Goal: Transaction & Acquisition: Purchase product/service

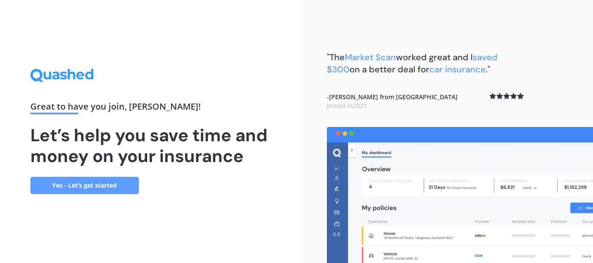
click at [107, 184] on link "Yes - Let’s get started" at bounding box center [84, 185] width 108 height 17
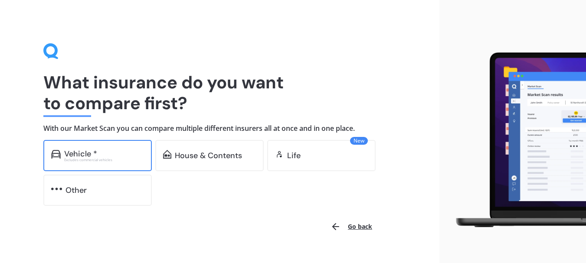
click at [102, 159] on div "Excludes commercial vehicles" at bounding box center [104, 159] width 80 height 3
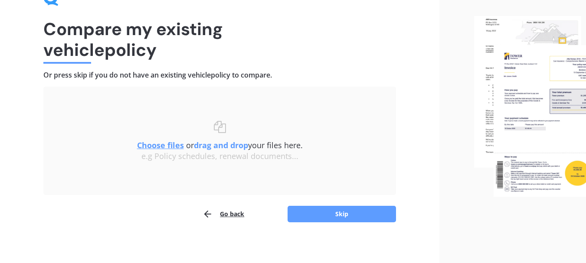
scroll to position [56, 0]
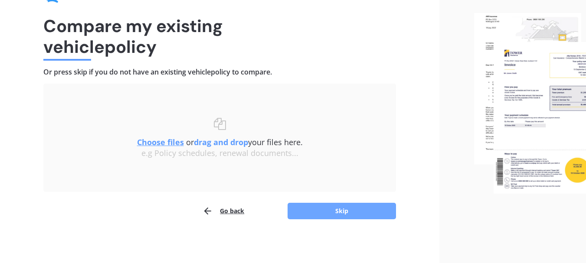
click at [340, 213] on button "Skip" at bounding box center [342, 211] width 108 height 16
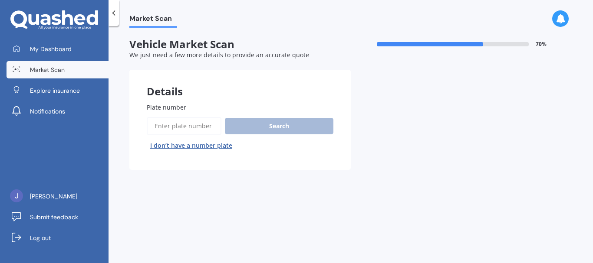
click at [190, 108] on label "Plate number" at bounding box center [238, 107] width 183 height 9
click at [190, 117] on input "Plate number" at bounding box center [184, 126] width 75 height 18
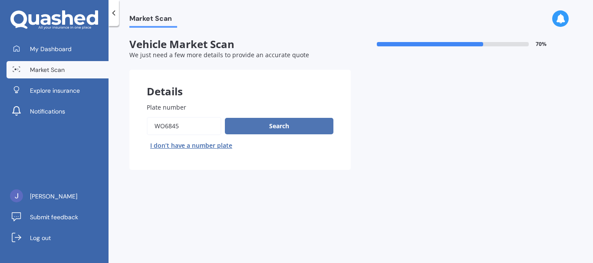
type input "WO6845"
click at [257, 126] on button "Search" at bounding box center [279, 126] width 108 height 16
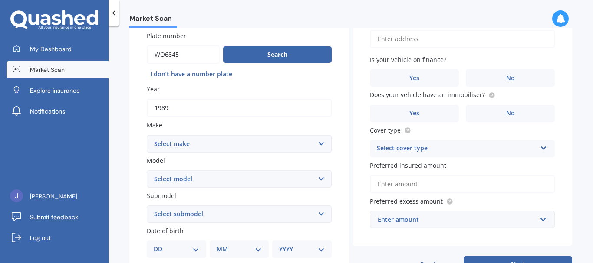
scroll to position [87, 0]
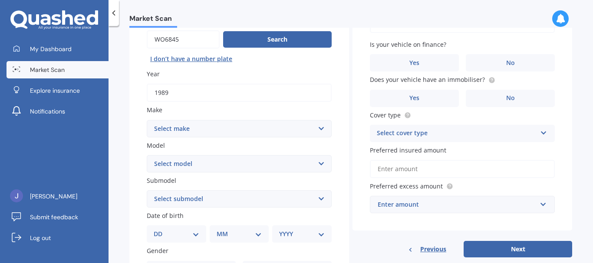
click at [257, 130] on select "Select make AC ALFA ROMEO ASTON [PERSON_NAME] AUDI AUSTIN BEDFORD Bentley BMW B…" at bounding box center [239, 128] width 185 height 17
select select "MERCEDES BENZ"
click at [147, 120] on select "Select make AC ALFA ROMEO ASTON [PERSON_NAME] AUDI AUSTIN BEDFORD Bentley BMW B…" at bounding box center [239, 128] width 185 height 17
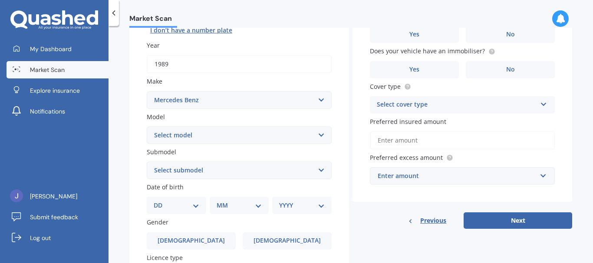
scroll to position [174, 0]
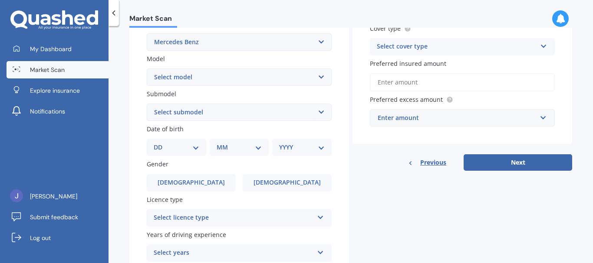
click at [242, 78] on select "Select model 190 200 220 230 240 250 260 280 300 320 350 380 400 420 450 500 55…" at bounding box center [239, 77] width 185 height 17
select select "300"
click at [147, 69] on select "Select model 190 200 220 230 240 250 260 280 300 320 350 380 400 420 450 500 55…" at bounding box center [239, 77] width 185 height 17
click at [240, 114] on select "Select submodel C CE D E E-24 Klassic E-24 Sportline GD SE SEL SL" at bounding box center [239, 112] width 185 height 17
click at [139, 113] on div "Plate number Search I don’t have a number plate Year [DATE] Make Select make AC…" at bounding box center [239, 113] width 220 height 403
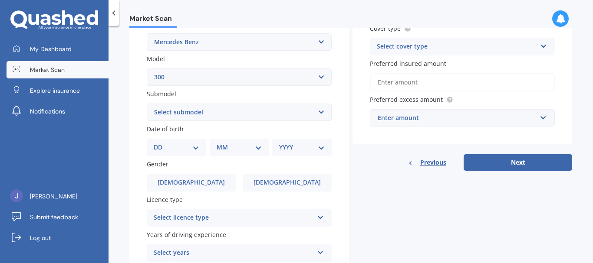
click at [163, 149] on select "DD 01 02 03 04 05 06 07 08 09 10 11 12 13 14 15 16 17 18 19 20 21 22 23 24 25 2…" at bounding box center [177, 148] width 46 height 10
select select "03"
click at [161, 143] on select "DD 01 02 03 04 05 06 07 08 09 10 11 12 13 14 15 16 17 18 19 20 21 22 23 24 25 2…" at bounding box center [177, 148] width 46 height 10
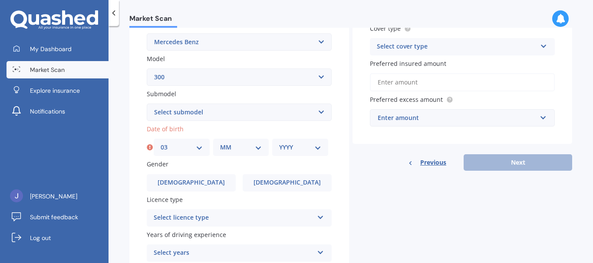
click at [230, 145] on select "MM 01 02 03 04 05 06 07 08 09 10 11 12" at bounding box center [241, 148] width 42 height 10
select select "03"
click at [220, 143] on select "MM 01 02 03 04 05 06 07 08 09 10 11 12" at bounding box center [241, 148] width 42 height 10
click at [295, 148] on select "YYYY 2025 2024 2023 2022 2021 2020 2019 2018 2017 2016 2015 2014 2013 2012 2011…" at bounding box center [300, 148] width 42 height 10
select select "1951"
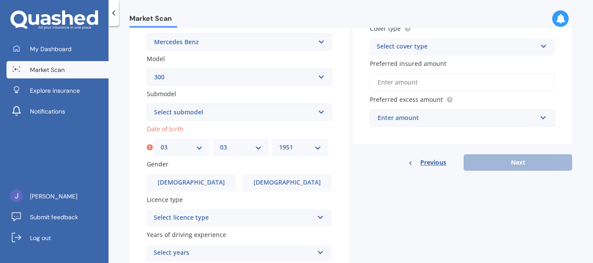
click at [279, 143] on select "YYYY 2025 2024 2023 2022 2021 2020 2019 2018 2017 2016 2015 2014 2013 2012 2011…" at bounding box center [300, 148] width 42 height 10
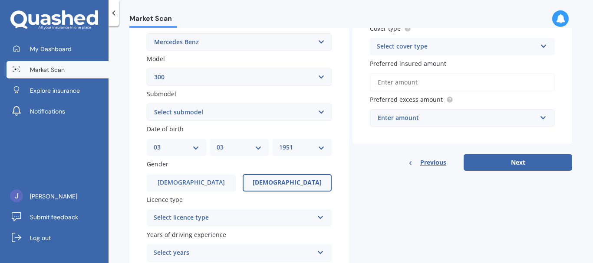
click at [277, 184] on span "[DEMOGRAPHIC_DATA]" at bounding box center [287, 182] width 69 height 7
click at [0, 0] on input "[DEMOGRAPHIC_DATA]" at bounding box center [0, 0] width 0 height 0
click at [263, 220] on div "Select licence type" at bounding box center [234, 218] width 160 height 10
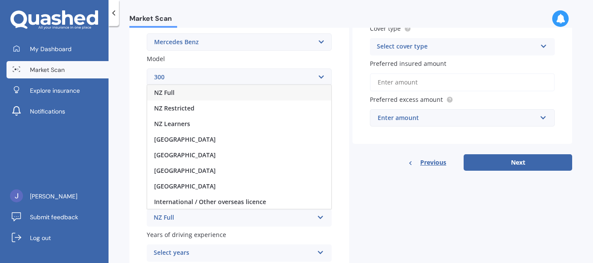
click at [174, 217] on div "NZ Full" at bounding box center [234, 218] width 160 height 10
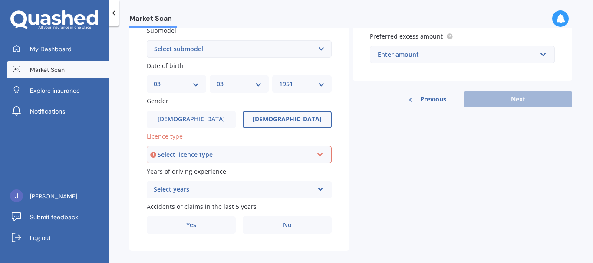
scroll to position [247, 0]
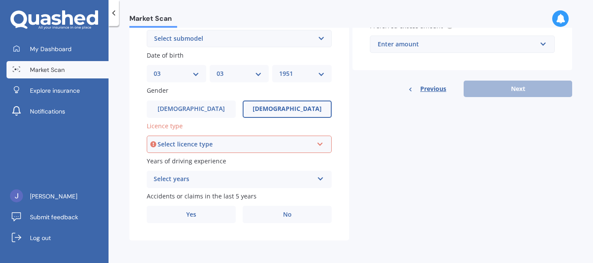
click at [296, 148] on div "Select licence type" at bounding box center [235, 145] width 155 height 10
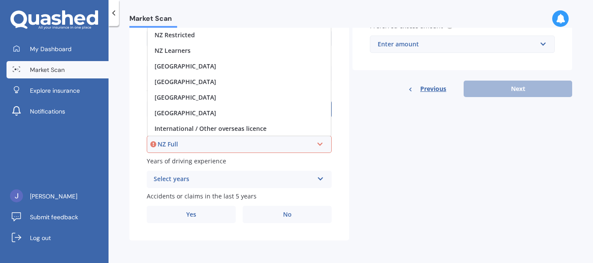
click at [169, 146] on div "NZ Full" at bounding box center [235, 145] width 155 height 10
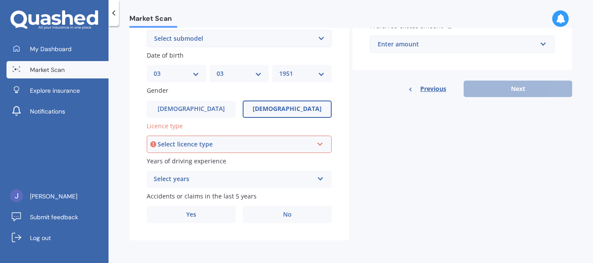
click at [240, 147] on div "Select licence type" at bounding box center [235, 145] width 155 height 10
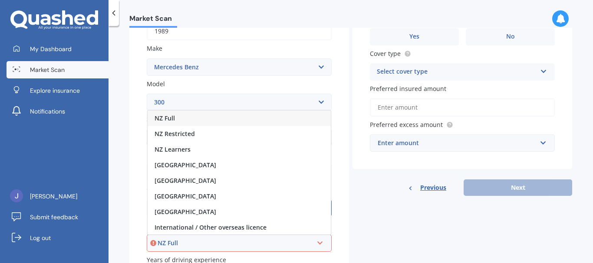
scroll to position [204, 0]
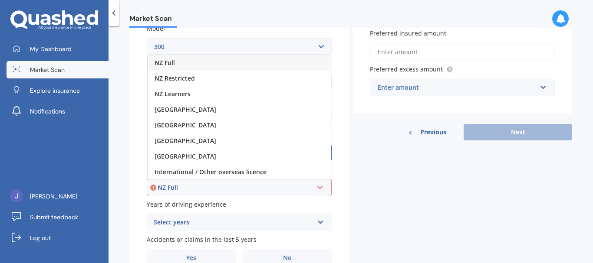
click at [195, 68] on div "NZ Full" at bounding box center [239, 63] width 183 height 16
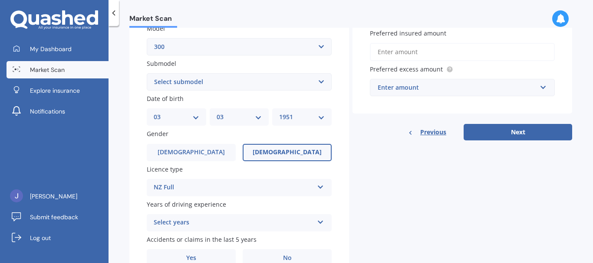
scroll to position [247, 0]
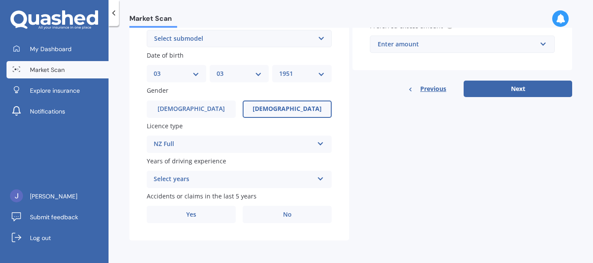
click at [187, 180] on div "Select years" at bounding box center [234, 179] width 160 height 10
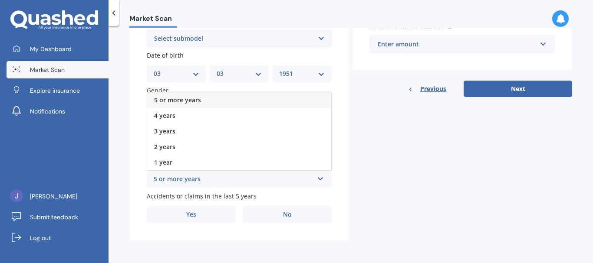
click at [187, 180] on div "5 or more years" at bounding box center [234, 179] width 160 height 10
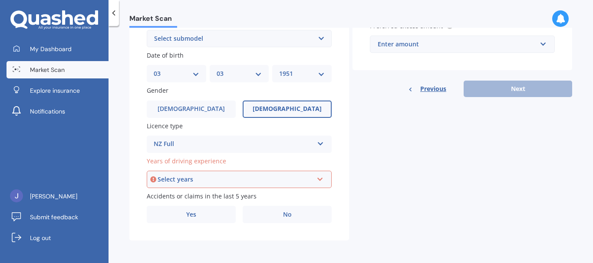
click at [218, 181] on div "Select years" at bounding box center [235, 180] width 155 height 10
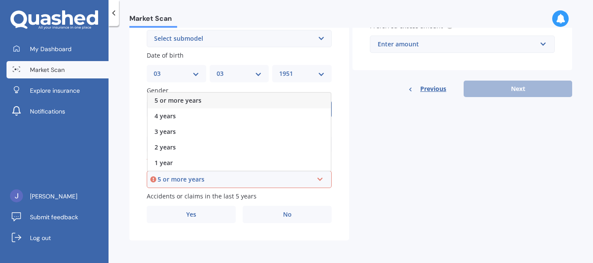
click at [184, 103] on span "5 or more years" at bounding box center [177, 100] width 47 height 8
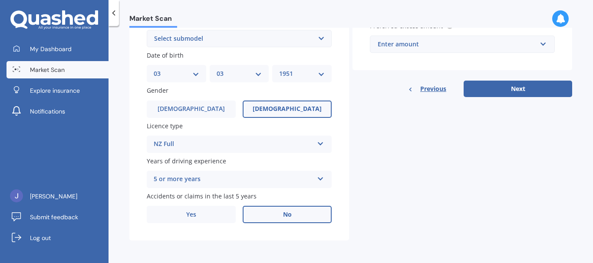
click at [295, 217] on label "No" at bounding box center [287, 214] width 89 height 17
click at [0, 0] on input "No" at bounding box center [0, 0] width 0 height 0
click at [286, 213] on span "No" at bounding box center [287, 214] width 9 height 7
click at [0, 0] on input "No" at bounding box center [0, 0] width 0 height 0
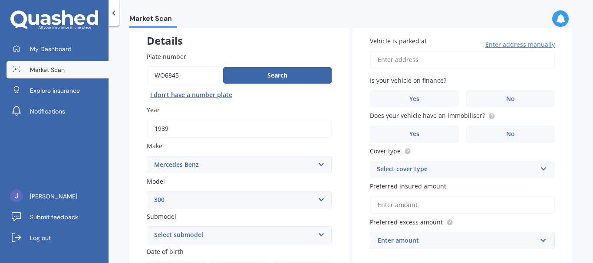
scroll to position [0, 0]
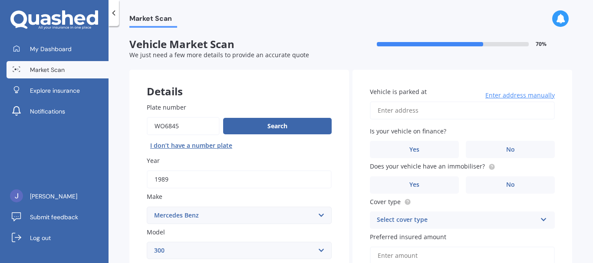
click at [403, 116] on input "Vehicle is parked at" at bounding box center [462, 111] width 185 height 18
type input "[STREET_ADDRESS]"
click at [501, 148] on label "No" at bounding box center [510, 149] width 89 height 17
click at [0, 0] on input "No" at bounding box center [0, 0] width 0 height 0
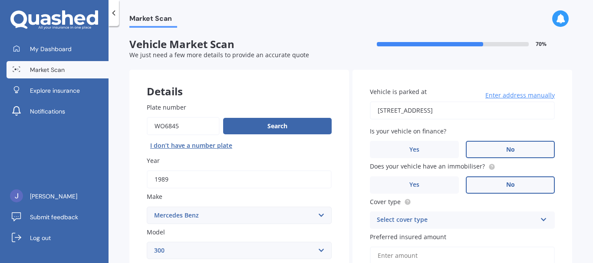
drag, startPoint x: 489, startPoint y: 185, endPoint x: 462, endPoint y: 169, distance: 31.0
click at [489, 186] on label "No" at bounding box center [510, 185] width 89 height 17
click at [0, 0] on input "No" at bounding box center [0, 0] width 0 height 0
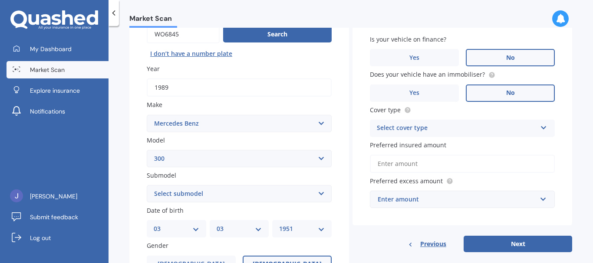
scroll to position [130, 0]
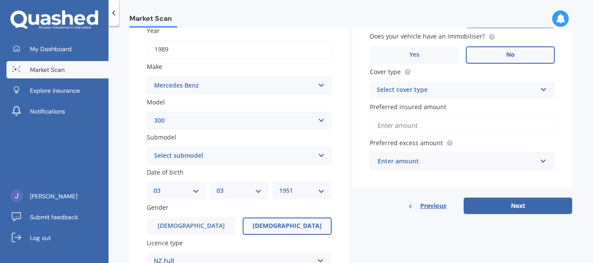
click at [444, 90] on div "Select cover type" at bounding box center [457, 90] width 160 height 10
click at [415, 107] on span "Comprehensive" at bounding box center [400, 107] width 46 height 8
click at [431, 57] on label "Yes" at bounding box center [414, 54] width 89 height 17
click at [0, 0] on input "Yes" at bounding box center [0, 0] width 0 height 0
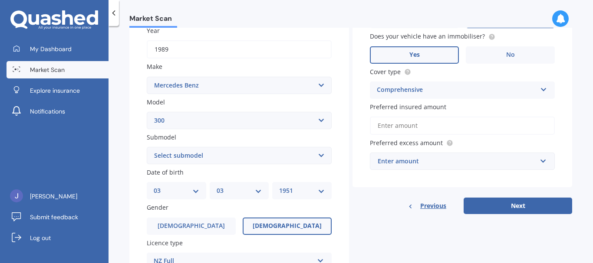
click at [400, 125] on input "Preferred insured amount" at bounding box center [462, 126] width 185 height 18
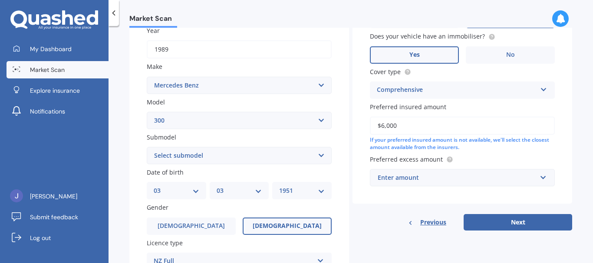
type input "$6,000"
click at [426, 175] on div "Enter amount" at bounding box center [456, 178] width 159 height 10
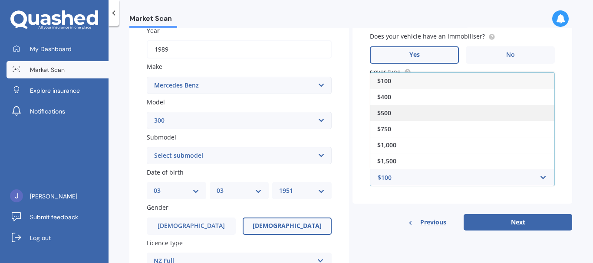
click at [382, 115] on span "$500" at bounding box center [384, 113] width 14 height 8
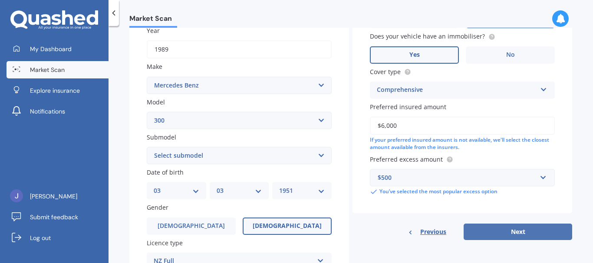
click at [496, 233] on button "Next" at bounding box center [517, 232] width 108 height 16
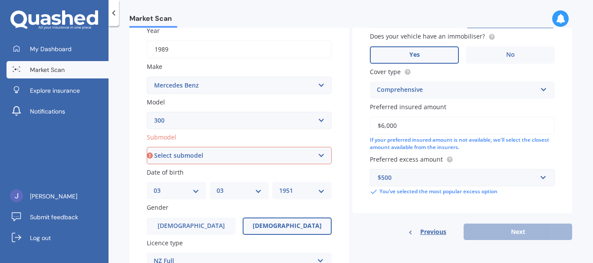
click at [198, 154] on select "Select submodel C CE D E E-24 Klassic E-24 Sportline GD SE SEL SL" at bounding box center [239, 155] width 185 height 17
select select "SE"
click at [147, 147] on select "Select submodel C CE D E E-24 Klassic E-24 Sportline GD SE SEL SL" at bounding box center [239, 155] width 185 height 17
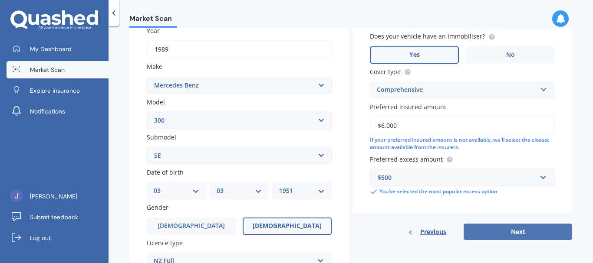
click at [532, 235] on button "Next" at bounding box center [517, 232] width 108 height 16
select select "03"
select select "1951"
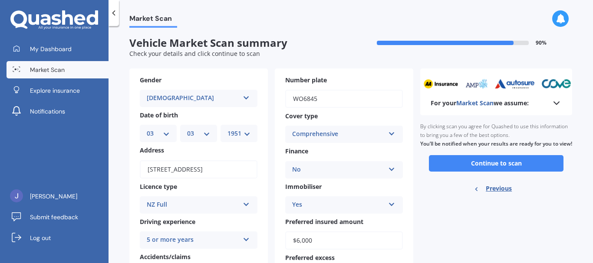
scroll to position [0, 0]
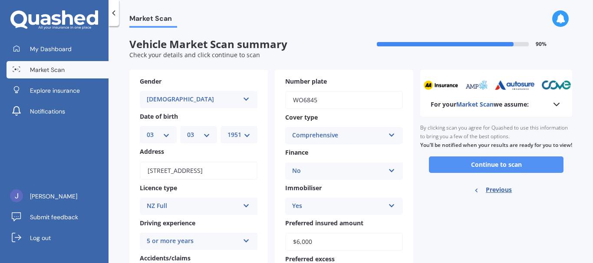
click at [473, 173] on button "Continue to scan" at bounding box center [496, 165] width 135 height 16
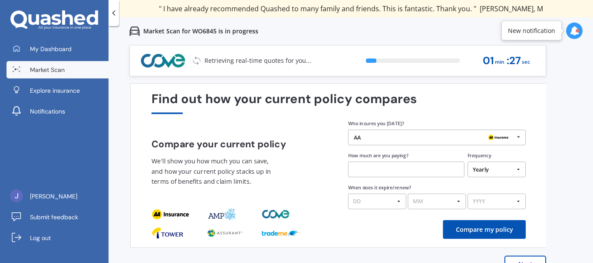
drag, startPoint x: 326, startPoint y: 230, endPoint x: 305, endPoint y: 221, distance: 23.5
click at [305, 227] on div "Find out how your current policy compares Compare your current policy We'll sho…" at bounding box center [338, 166] width 374 height 148
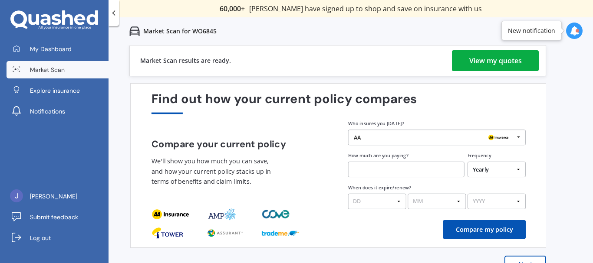
click at [499, 62] on div "View my quotes" at bounding box center [495, 60] width 53 height 21
